Goal: Navigation & Orientation: Find specific page/section

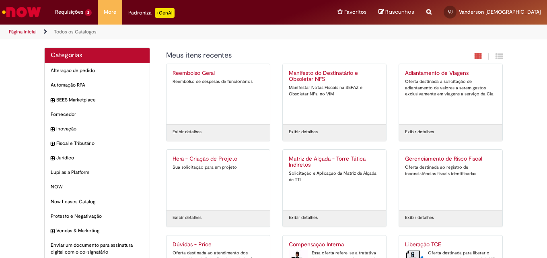
click at [21, 29] on link "Página inicial" at bounding box center [23, 32] width 28 height 6
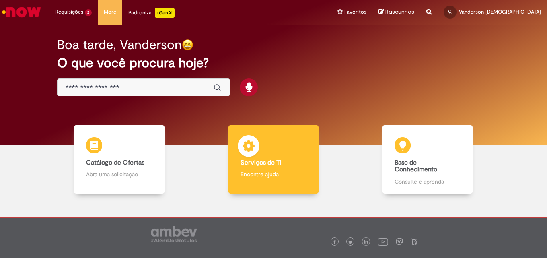
click at [262, 146] on div "Serviços de TI Serviços de TI Encontre ajuda" at bounding box center [273, 159] width 90 height 68
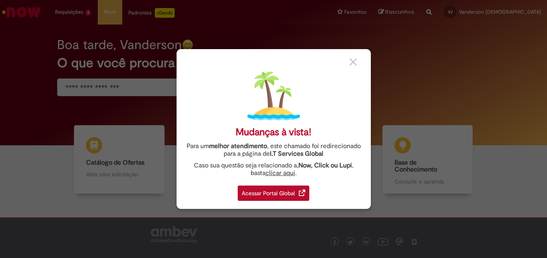
click at [285, 193] on div "Acessar Portal Global" at bounding box center [274, 192] width 72 height 15
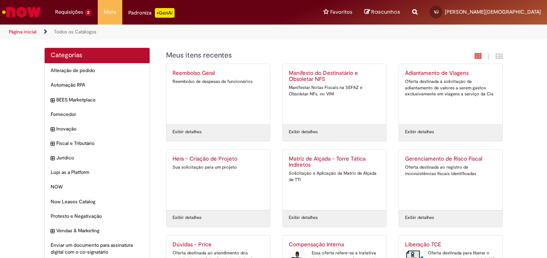
click at [20, 11] on img "Ir para a Homepage" at bounding box center [21, 12] width 41 height 16
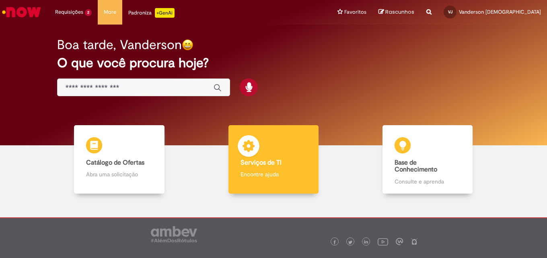
click at [272, 167] on div "Serviços de TI Serviços de TI Encontre ajuda" at bounding box center [273, 159] width 90 height 68
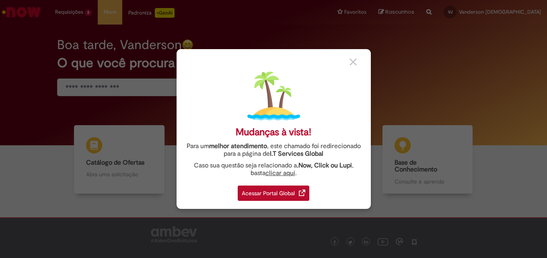
click at [290, 191] on div "Acessar Portal Global" at bounding box center [274, 192] width 72 height 15
